Goal: Navigation & Orientation: Find specific page/section

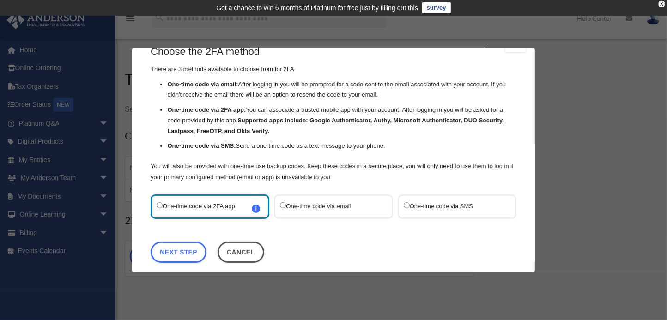
scroll to position [30, 0]
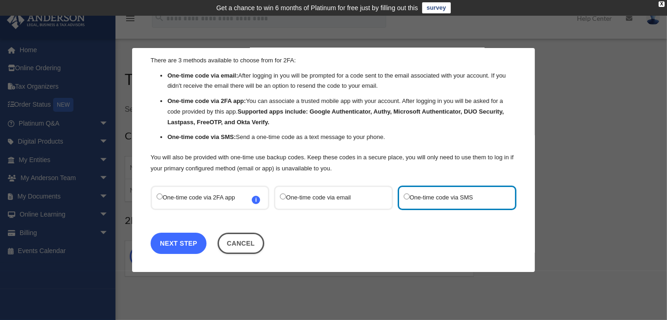
click at [189, 243] on link "Next Step" at bounding box center [178, 242] width 56 height 21
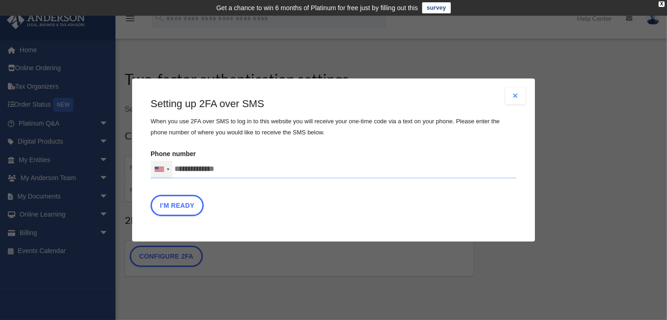
drag, startPoint x: 238, startPoint y: 171, endPoint x: 163, endPoint y: 170, distance: 75.2
click at [163, 170] on div "United States +1 United Kingdom +44 Afghanistan (‫افغانستان‬‎) +93 Albania (Shq…" at bounding box center [333, 169] width 366 height 18
click at [0, 0] on input "text" at bounding box center [0, 0] width 0 height 0
type input "**********"
click at [192, 208] on button "I'm Ready" at bounding box center [176, 205] width 53 height 21
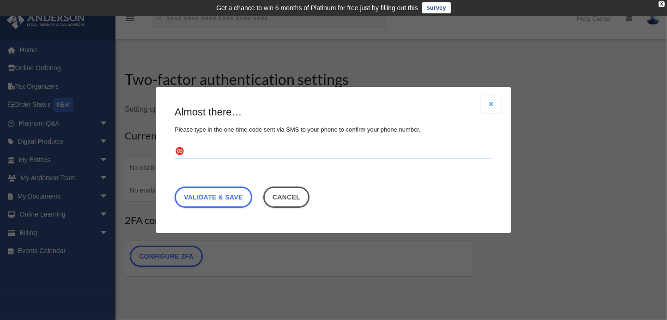
click at [207, 150] on input "text" at bounding box center [333, 151] width 318 height 15
type input "******"
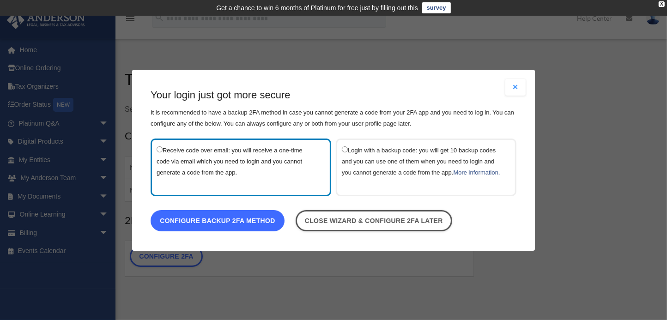
click at [261, 227] on link "Configure backup 2FA method" at bounding box center [217, 220] width 134 height 21
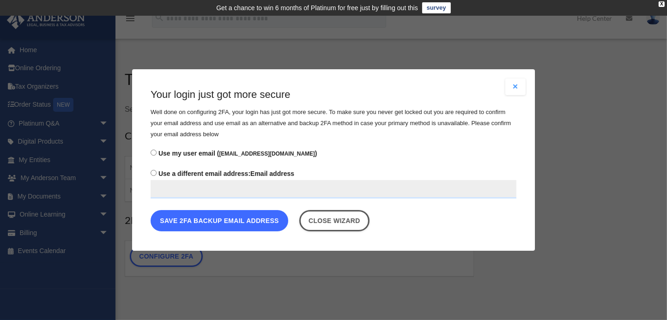
click at [260, 221] on button "Save 2FA backup email address" at bounding box center [219, 220] width 138 height 21
click at [222, 221] on button "Save 2FA backup email address" at bounding box center [219, 220] width 138 height 21
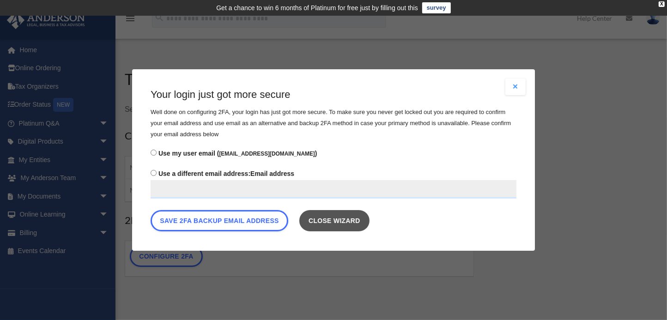
click at [355, 217] on link "Close wizard" at bounding box center [334, 220] width 70 height 21
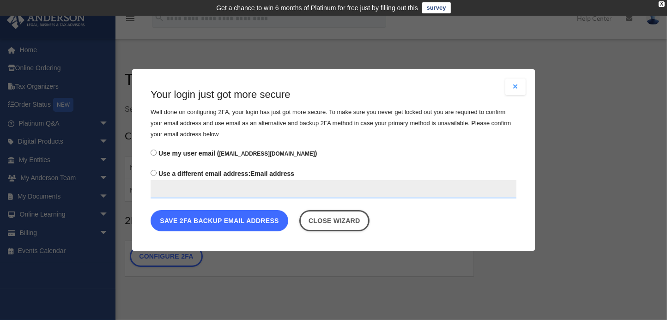
click at [213, 221] on button "Save 2FA backup email address" at bounding box center [219, 220] width 138 height 21
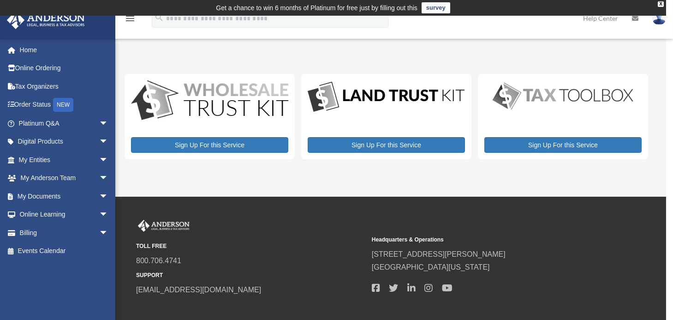
click at [131, 20] on icon "menu" at bounding box center [130, 18] width 11 height 11
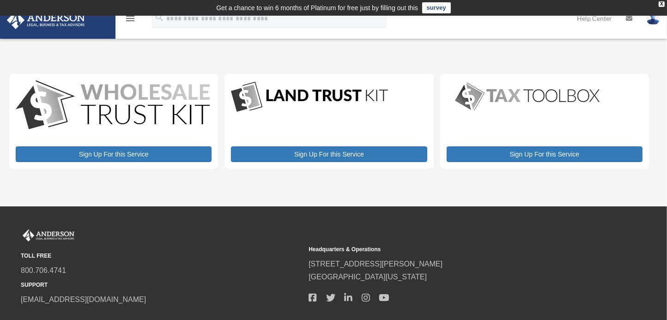
click at [131, 20] on icon "menu" at bounding box center [130, 18] width 11 height 11
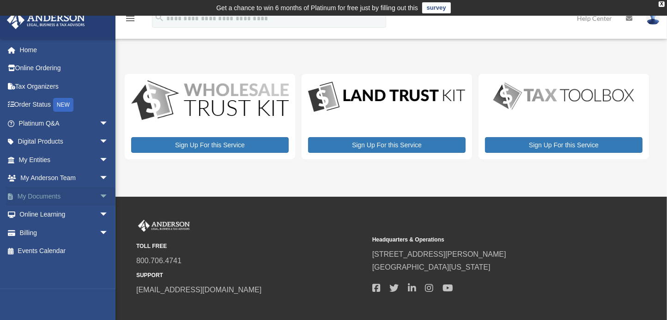
click at [99, 194] on span "arrow_drop_down" at bounding box center [108, 196] width 18 height 19
click at [99, 194] on span "arrow_drop_up" at bounding box center [108, 196] width 18 height 19
click at [99, 157] on span "arrow_drop_down" at bounding box center [108, 159] width 18 height 19
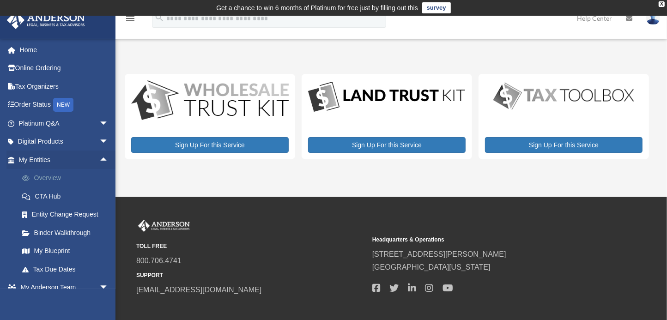
click at [58, 176] on link "Overview" at bounding box center [67, 178] width 109 height 18
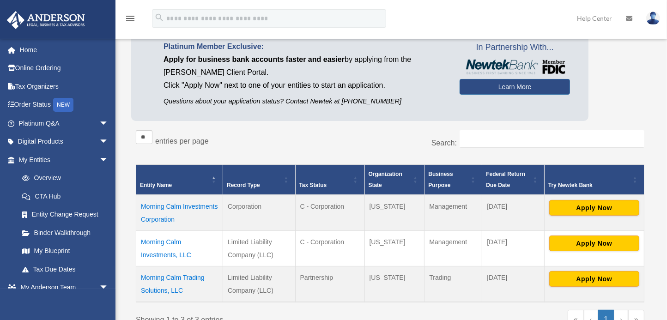
scroll to position [92, 0]
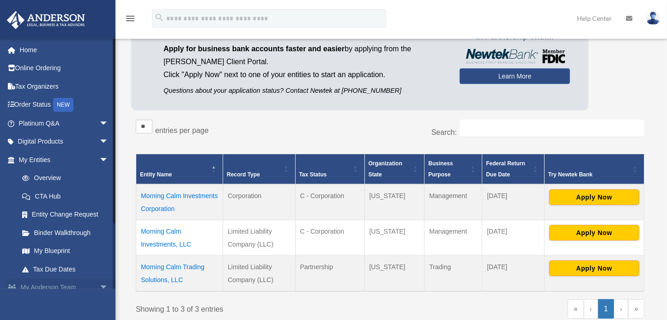
click at [99, 286] on span "arrow_drop_down" at bounding box center [108, 287] width 18 height 19
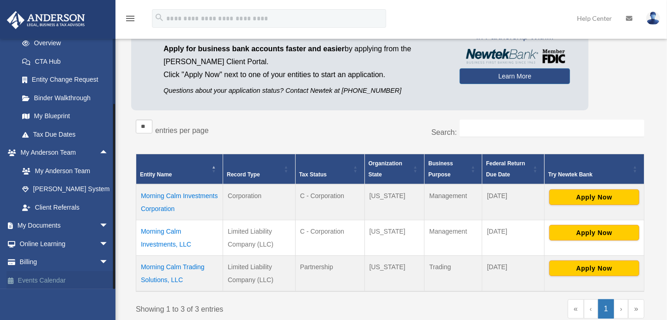
scroll to position [137, 0]
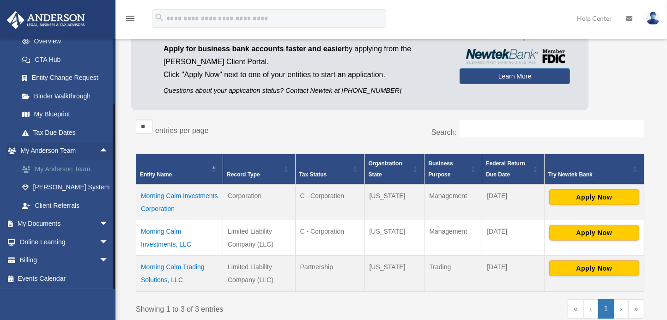
click at [78, 168] on link "My Anderson Team" at bounding box center [67, 169] width 109 height 18
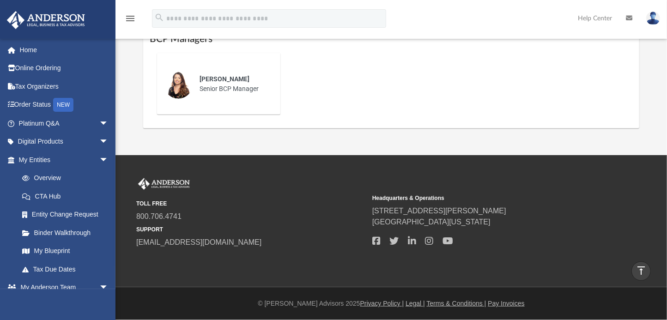
scroll to position [692, 0]
click at [54, 269] on link "Tax Due Dates" at bounding box center [67, 269] width 109 height 18
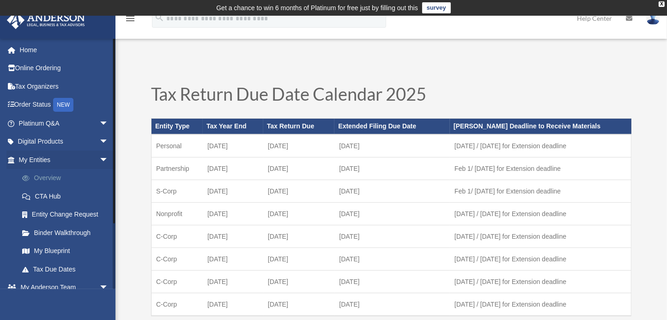
click at [44, 176] on link "Overview" at bounding box center [67, 178] width 109 height 18
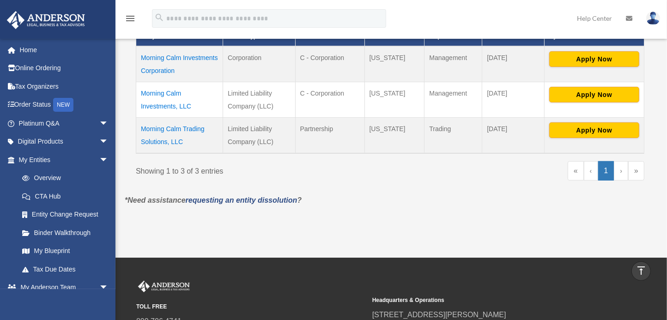
scroll to position [277, 0]
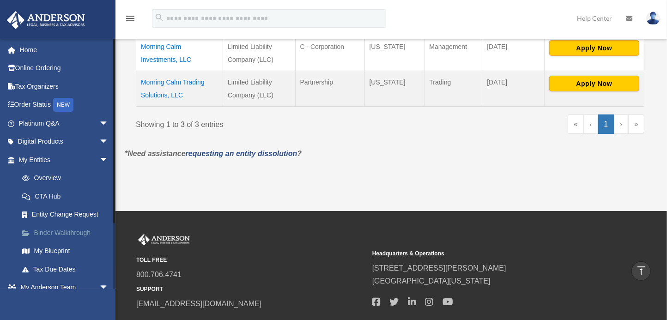
click at [74, 228] on link "Binder Walkthrough" at bounding box center [67, 232] width 109 height 18
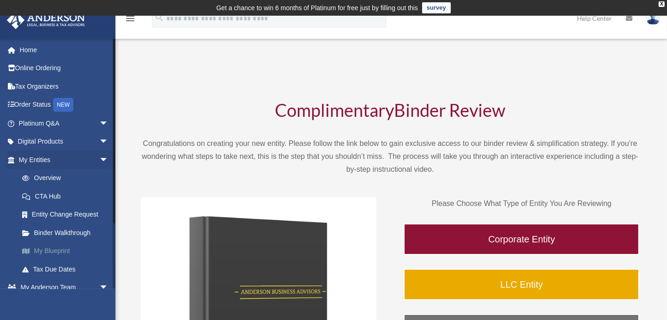
click at [62, 249] on link "My Blueprint" at bounding box center [67, 251] width 109 height 18
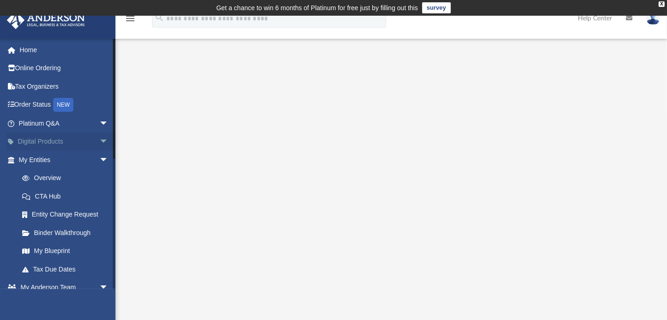
click at [37, 138] on link "Digital Products arrow_drop_down" at bounding box center [64, 141] width 116 height 18
